Goal: Check status: Check status

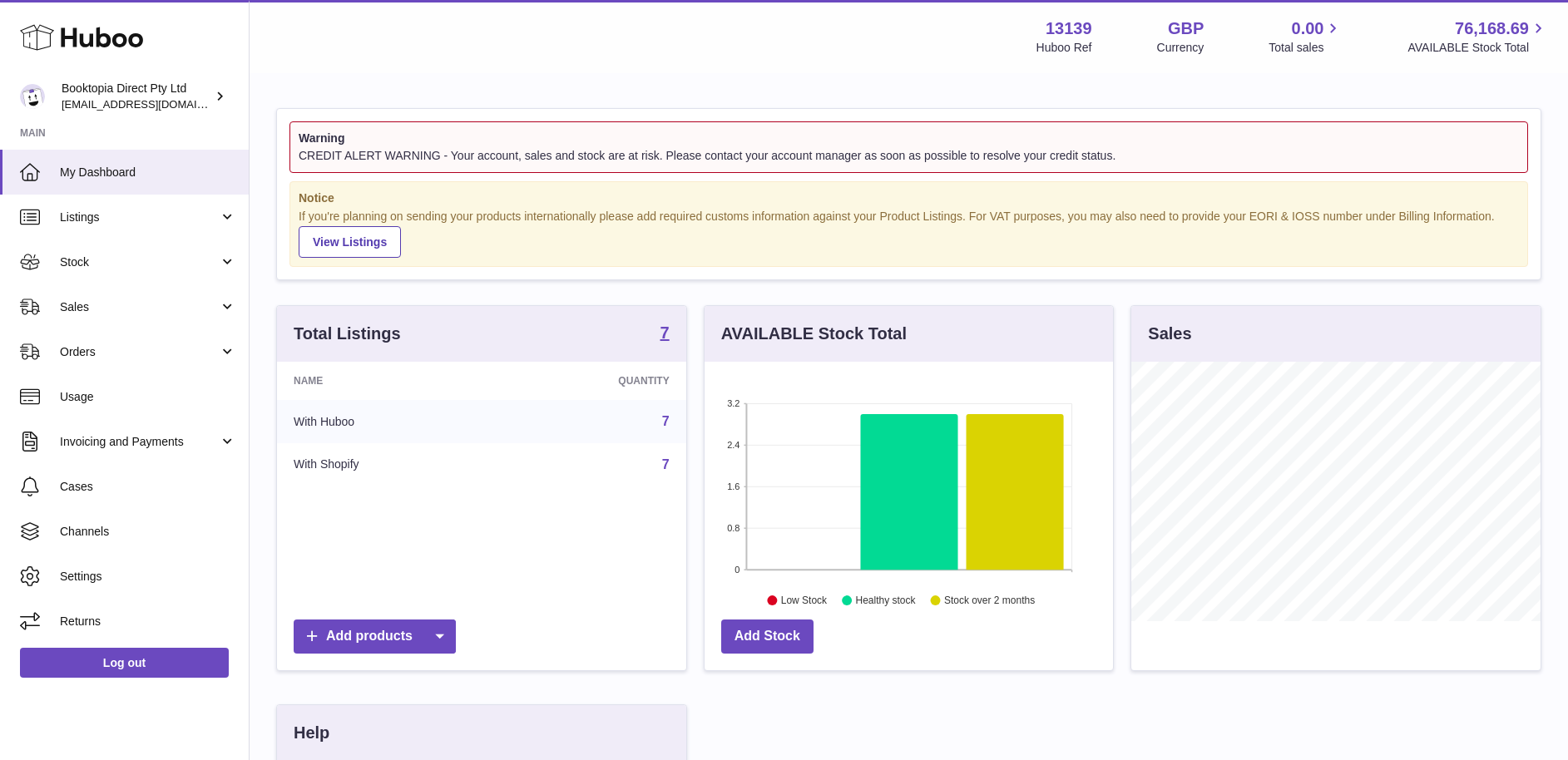
scroll to position [259, 409]
click at [93, 303] on span "Sales" at bounding box center [140, 308] width 159 height 16
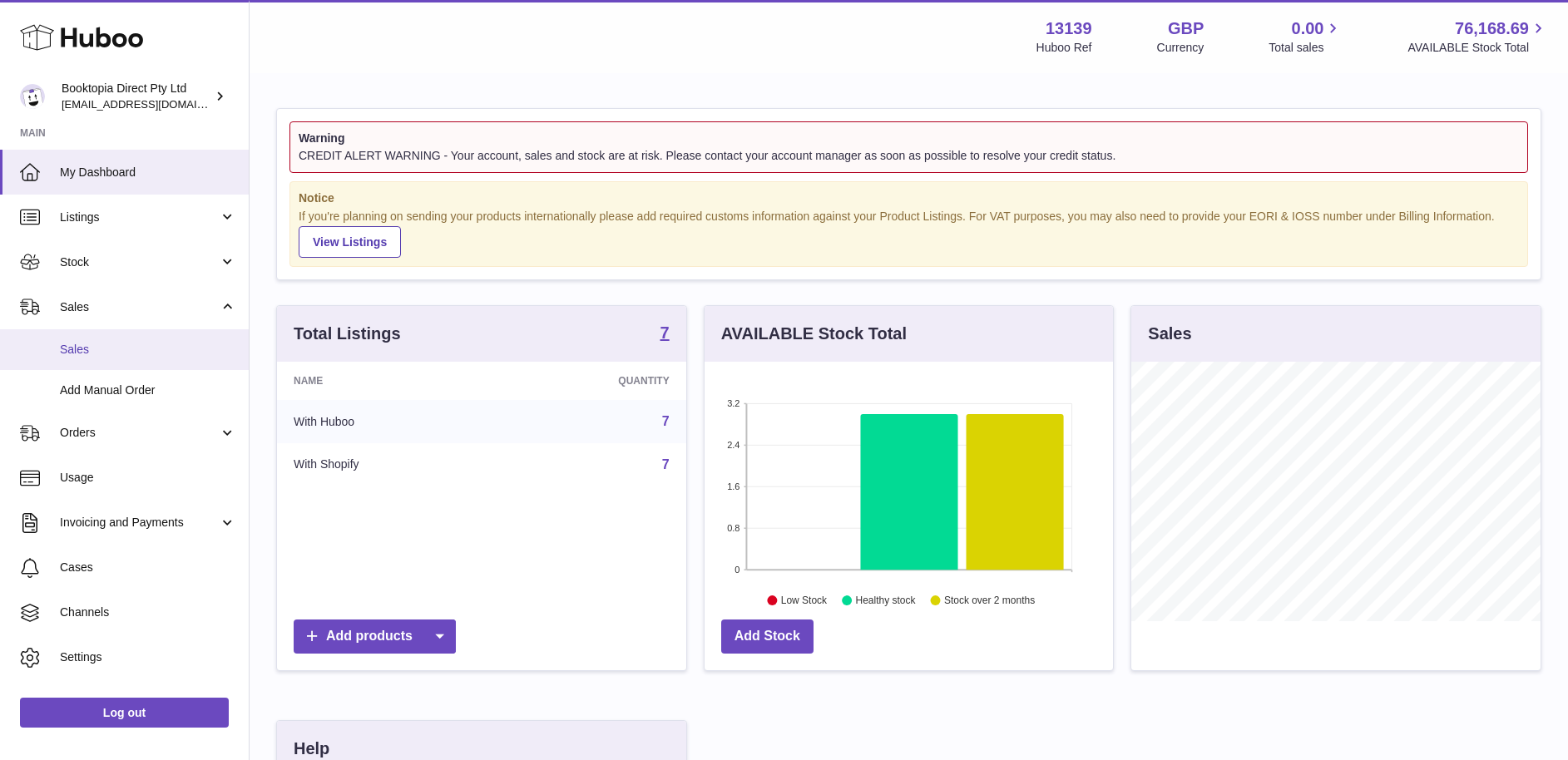
click at [99, 344] on span "Sales" at bounding box center [149, 350] width 177 height 16
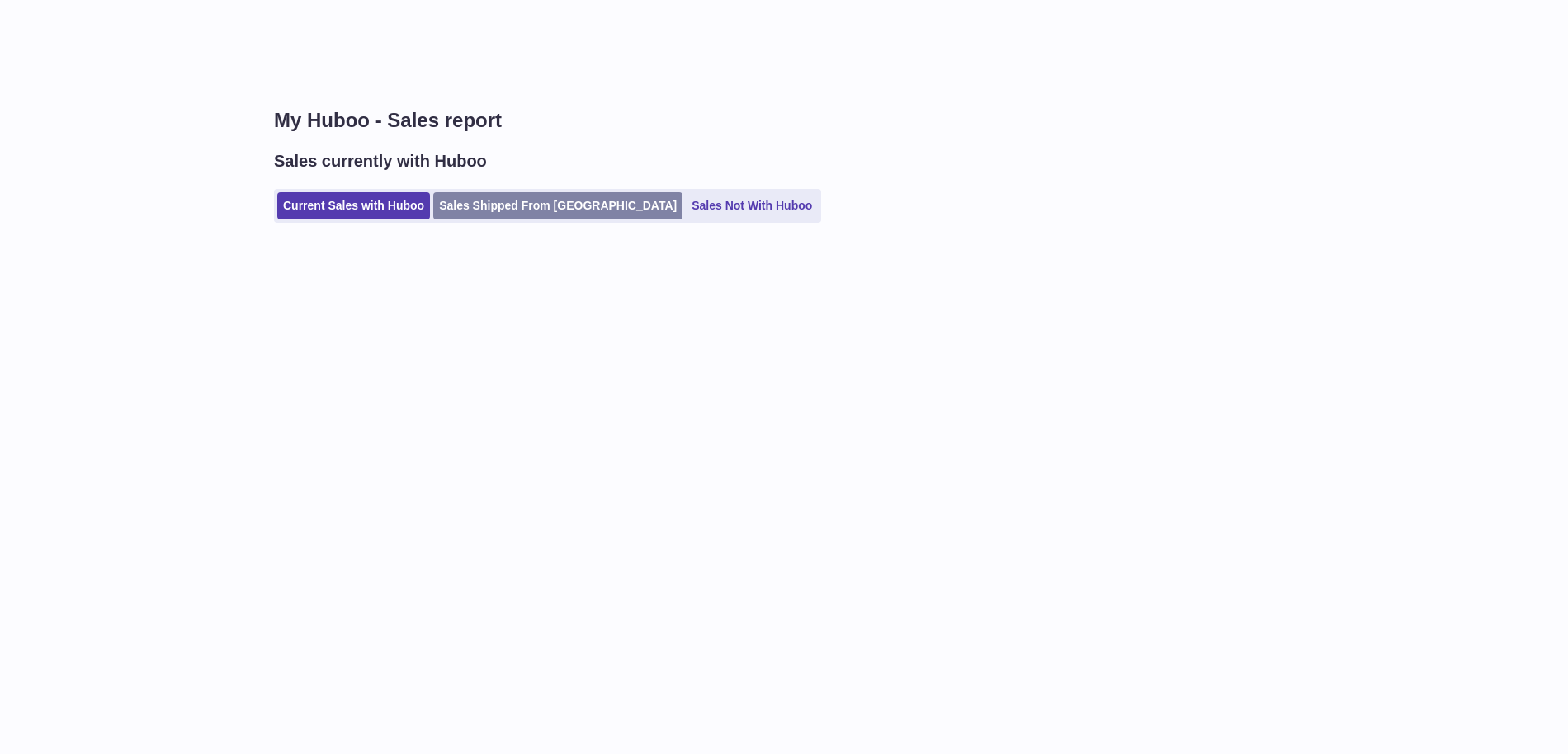
click at [505, 213] on link "Sales Shipped From [GEOGRAPHIC_DATA]" at bounding box center [558, 205] width 249 height 27
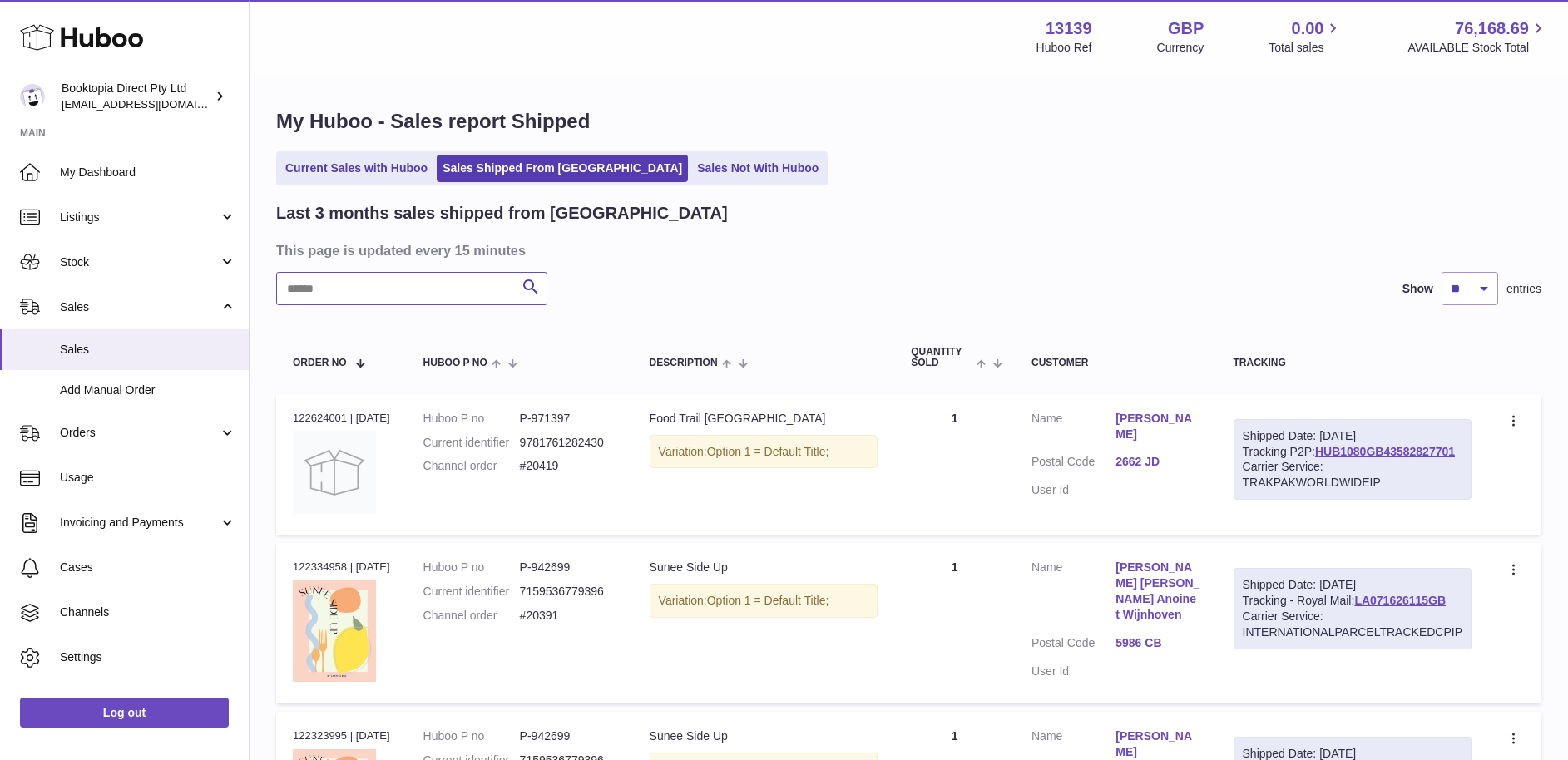
click at [390, 296] on input "text" at bounding box center [412, 288] width 271 height 33
type input "*****"
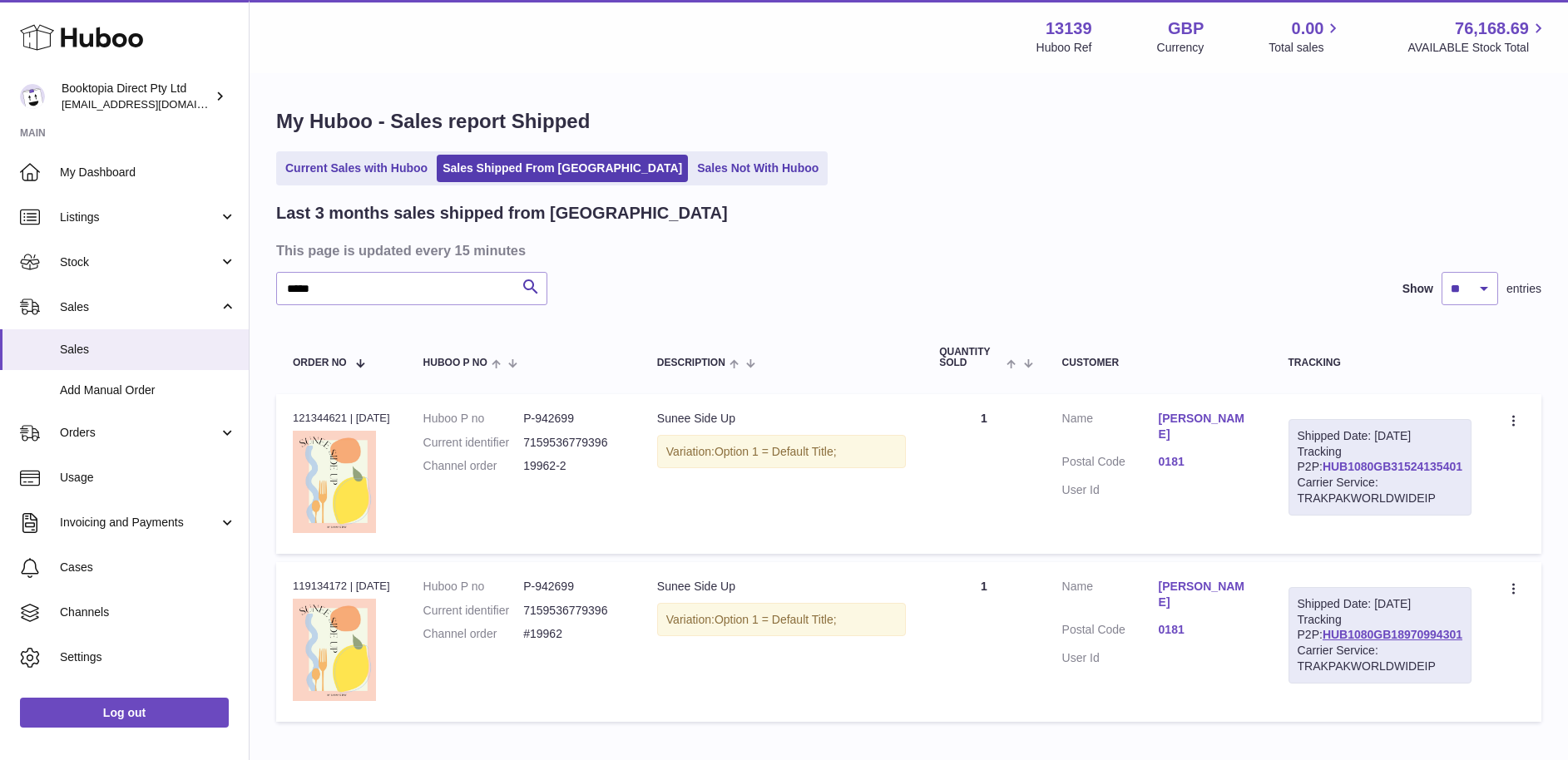
click at [1379, 474] on link "HUB1080GB31524135401" at bounding box center [1392, 466] width 140 height 14
